Goal: Find specific page/section: Find specific page/section

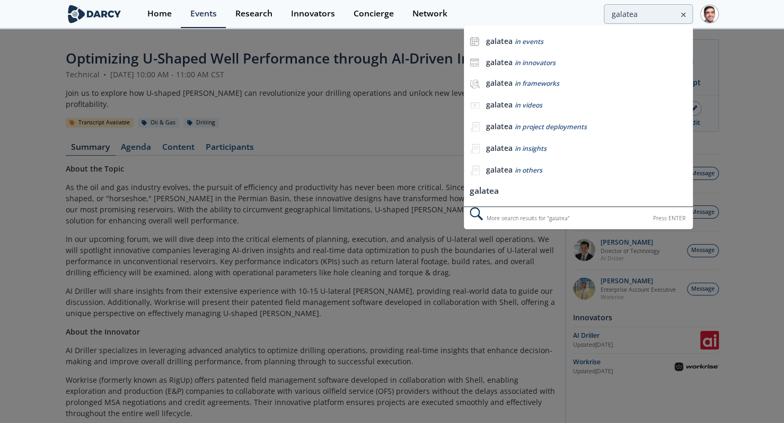
type input "galatea"
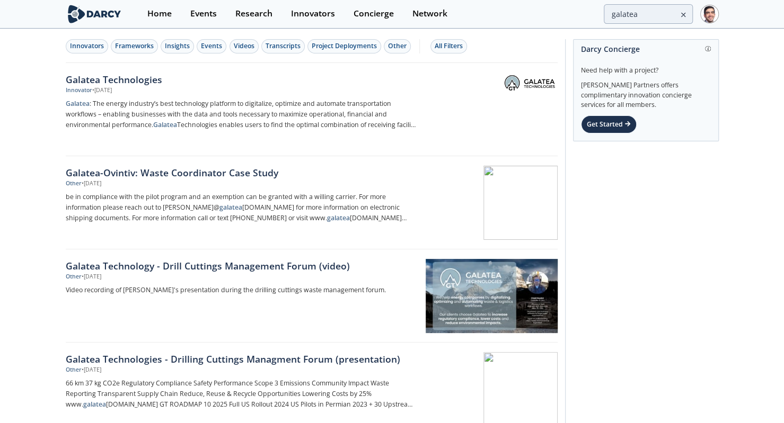
click at [121, 82] on div "Galatea Technologies" at bounding box center [241, 80] width 351 height 14
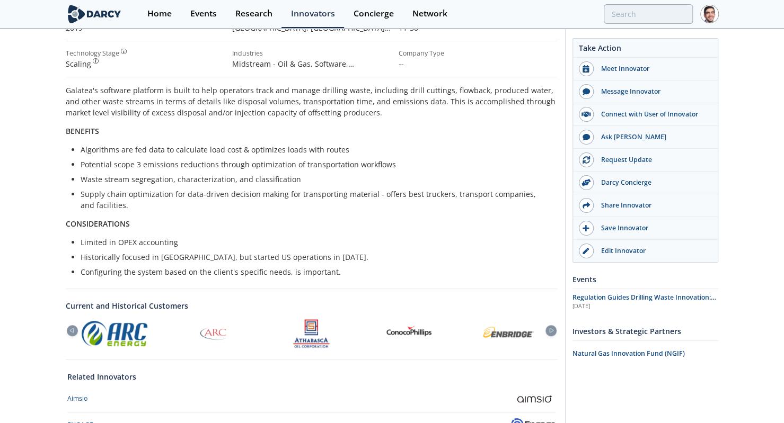
scroll to position [185, 0]
click at [113, 17] on img at bounding box center [95, 14] width 58 height 19
